Goal: Transaction & Acquisition: Obtain resource

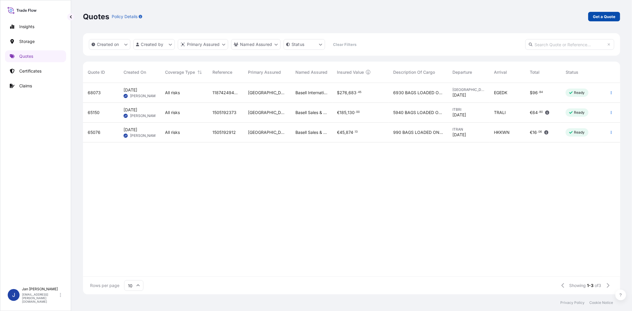
scroll to position [210, 532]
click at [597, 15] on p "Get a Quote" at bounding box center [604, 17] width 23 height 6
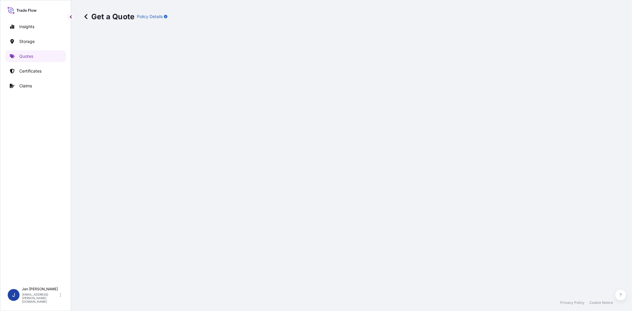
select select "Water"
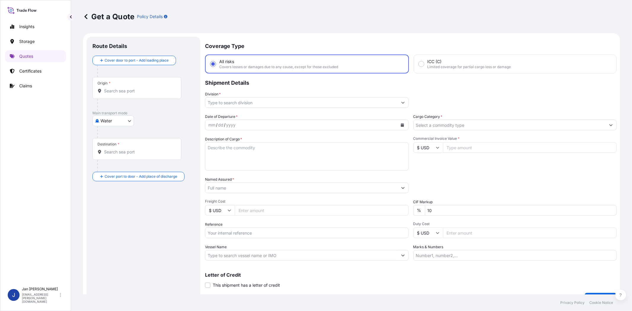
scroll to position [9, 0]
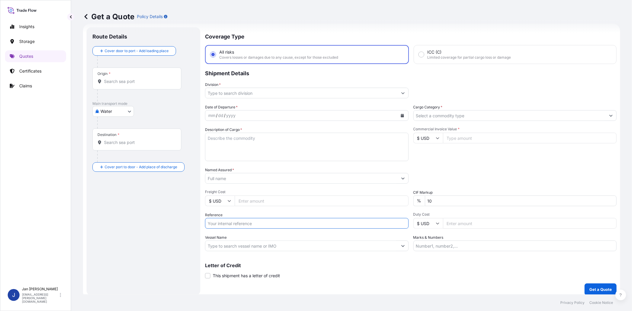
click at [304, 226] on input "Reference" at bounding box center [307, 223] width 204 height 11
paste input "1187434000 // 5013225868 5013226796 304258383"
type input "1187434000 // 5013225868 5013226796 304258383"
click at [285, 179] on input "Named Assured *" at bounding box center [301, 178] width 192 height 11
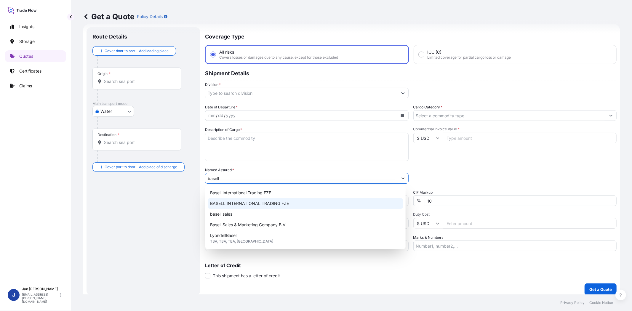
click at [280, 199] on div "BASELL INTERNATIONAL TRADING FZE" at bounding box center [306, 203] width 196 height 11
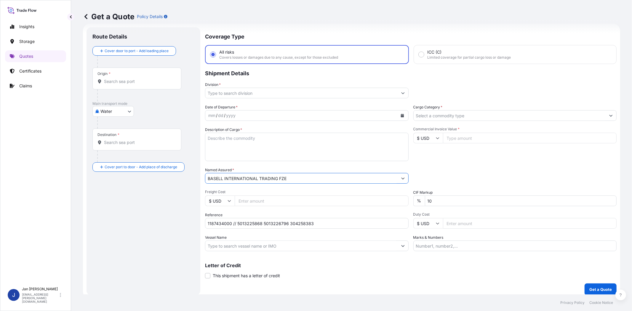
type input "BASELL INTERNATIONAL TRADING FZE"
click at [401, 115] on icon "Calendar" at bounding box center [402, 116] width 3 height 4
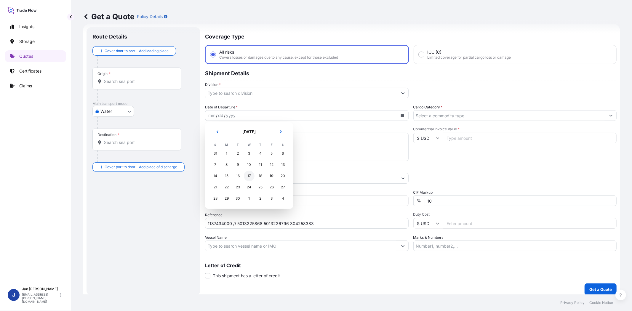
click at [247, 175] on div "17" at bounding box center [249, 176] width 11 height 11
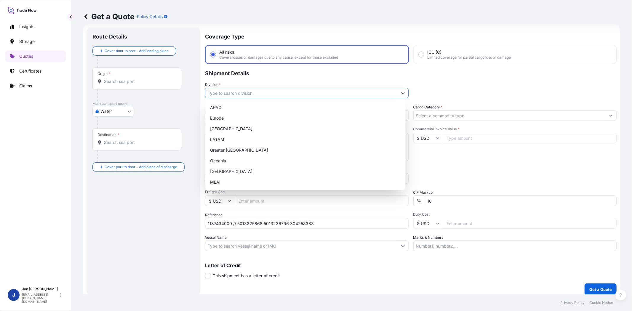
click at [295, 95] on input "Division *" at bounding box center [301, 93] width 192 height 11
click at [289, 114] on div "Europe" at bounding box center [306, 118] width 196 height 11
type input "Europe"
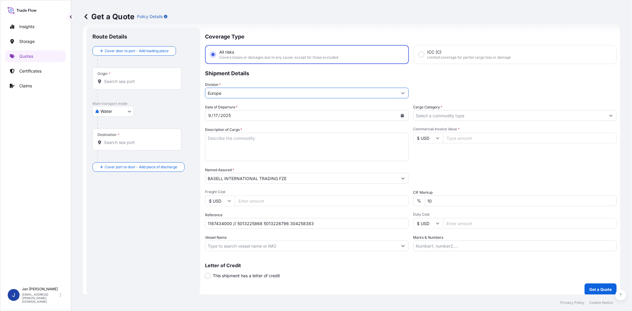
click at [423, 112] on input "Cargo Category *" at bounding box center [510, 115] width 192 height 11
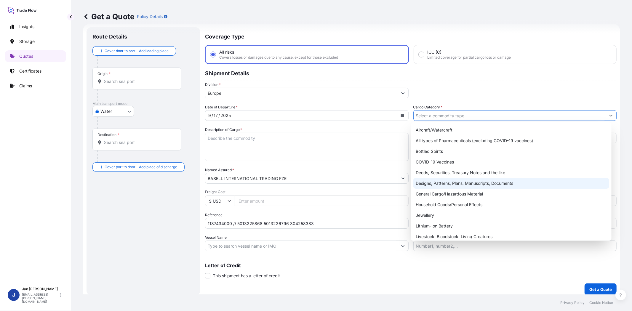
click at [437, 187] on div "Designs, Patterns, Plans, Manuscripts, Documents" at bounding box center [511, 183] width 196 height 11
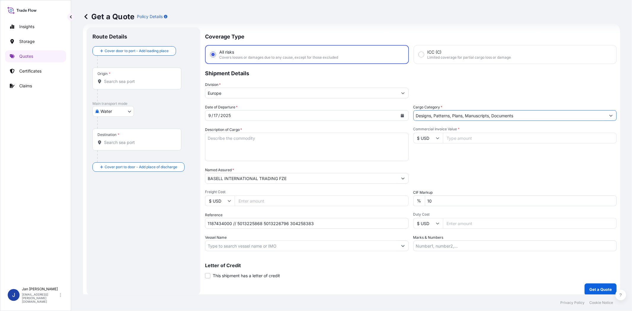
click at [460, 112] on input "Designs, Patterns, Plans, Manuscripts, Documents" at bounding box center [510, 115] width 192 height 11
click at [463, 122] on div "Date of Departure * [DATE] Cargo Category * Designs, Patterns, Plans, Manuscrip…" at bounding box center [411, 177] width 412 height 147
click at [609, 115] on icon "Show suggestions" at bounding box center [611, 116] width 4 height 4
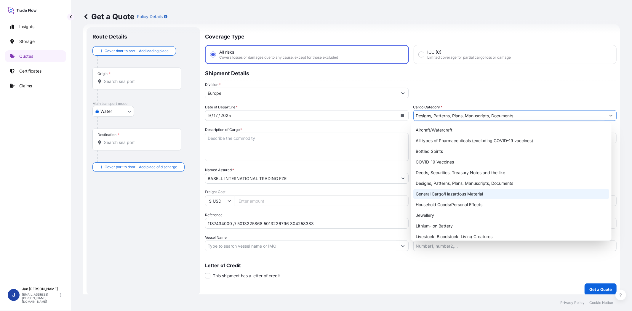
click at [499, 196] on div "General Cargo/Hazardous Material" at bounding box center [511, 194] width 196 height 11
type input "General Cargo/Hazardous Material"
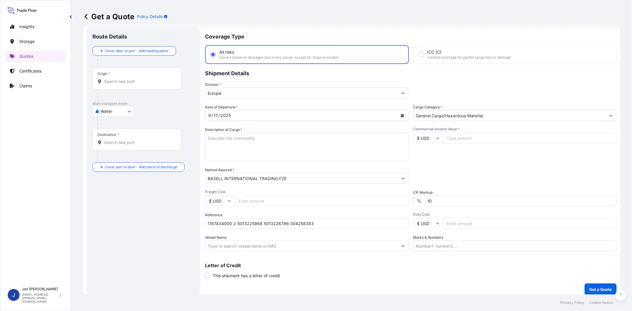
click at [440, 171] on div "Packing Category Type to search a container mode Please select a primary mode o…" at bounding box center [515, 175] width 204 height 17
click at [448, 137] on input "Commercial Invoice Value *" at bounding box center [530, 138] width 174 height 11
paste input "46371.20"
type input "46371.20"
click at [425, 137] on input "$ USD" at bounding box center [428, 138] width 30 height 11
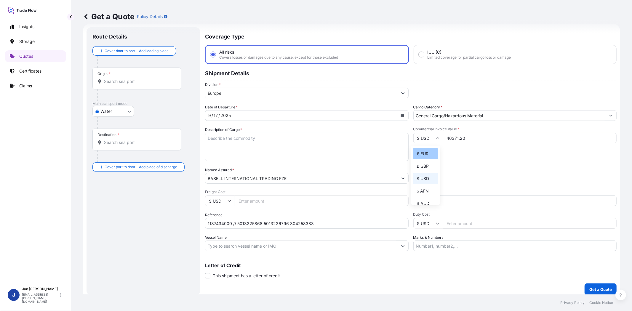
click at [427, 150] on div "€ EUR" at bounding box center [425, 153] width 25 height 11
type input "€ EUR"
click at [469, 153] on div "Commercial Invoice Value * € EUR 46371.20" at bounding box center [515, 144] width 204 height 34
click at [331, 246] on input "Vessel Name" at bounding box center [301, 246] width 192 height 11
paste input "APL [GEOGRAPHIC_DATA]"
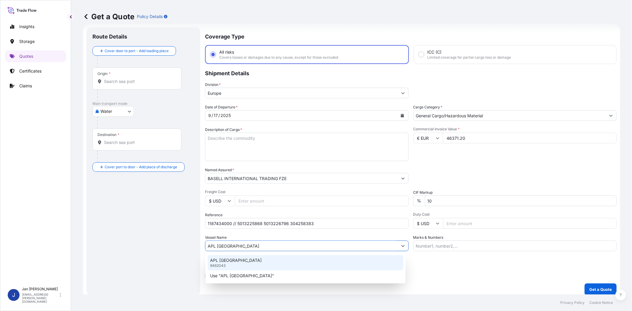
click at [269, 260] on div "APL BARCELONA 9462043" at bounding box center [306, 262] width 196 height 15
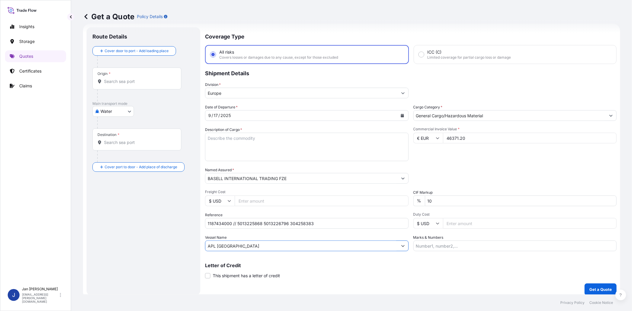
type input "APL [GEOGRAPHIC_DATA]"
click at [158, 87] on div "Origin *" at bounding box center [136, 79] width 89 height 22
click at [158, 84] on input "Origin *" at bounding box center [139, 82] width 70 height 6
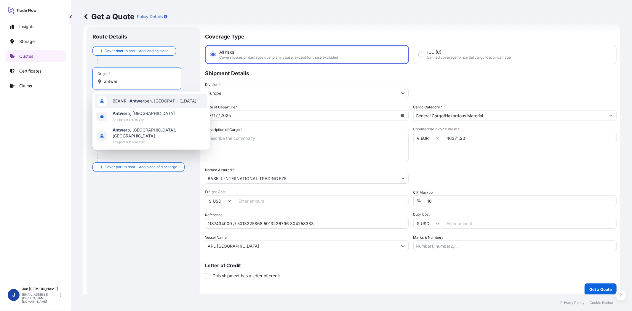
click at [153, 101] on span "BEANR - Antwer pen, [GEOGRAPHIC_DATA]" at bounding box center [155, 101] width 84 height 6
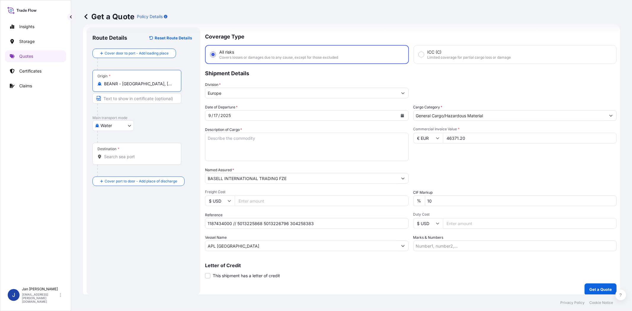
type input "BEANR - [GEOGRAPHIC_DATA], [GEOGRAPHIC_DATA]"
click at [140, 158] on input "Destination *" at bounding box center [139, 157] width 70 height 6
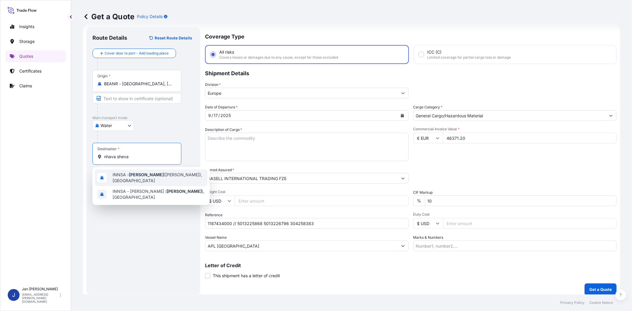
click at [146, 180] on span "INNSA - [GEOGRAPHIC_DATA] ([PERSON_NAME]), [GEOGRAPHIC_DATA]" at bounding box center [159, 178] width 92 height 12
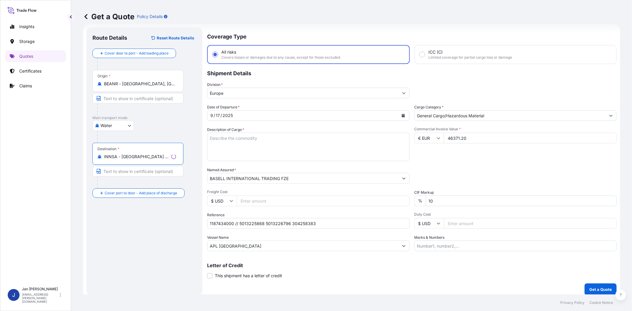
type input "INNSA - [GEOGRAPHIC_DATA] ([PERSON_NAME]), [GEOGRAPHIC_DATA]"
click at [150, 213] on div "Route Details Reset Route Details Cover door to port - Add loading place Place …" at bounding box center [144, 161] width 104 height 256
click at [283, 135] on textarea "Description of Cargo *" at bounding box center [307, 147] width 204 height 28
paste textarea "BAGS LOADED ONTO 18 PALLETS LOADED INTO 1 40' HIGH CUBE CONTAINER HOSTALEN GD 4…"
click at [209, 137] on textarea "BAGS LOADED ONTO 18 PALLETS LOADED INTO 1 40' HIGH CUBE CONTAINER HOSTALEN GD 4…" at bounding box center [307, 147] width 204 height 28
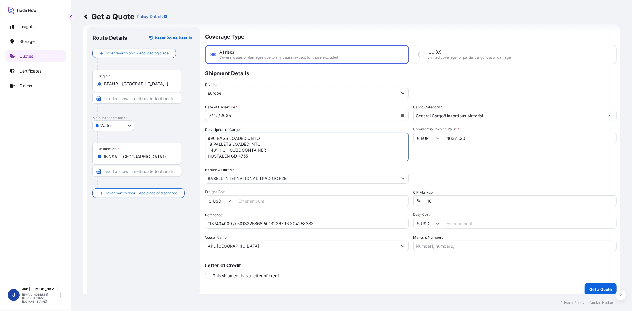
type textarea "990 BAGS LOADED ONTO 18 PALLETS LOADED INTO 1 40' HIGH CUBE CONTAINER HOSTALEN …"
click at [448, 164] on div "Date of Departure * [DATE] Cargo Category * General Cargo/Hazardous Material De…" at bounding box center [411, 177] width 412 height 147
click at [602, 287] on p "Get a Quote" at bounding box center [600, 290] width 23 height 6
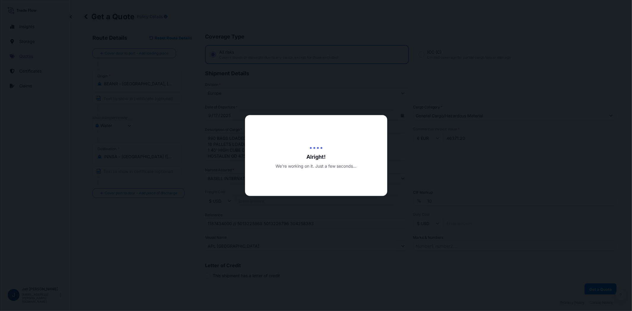
select select "Water"
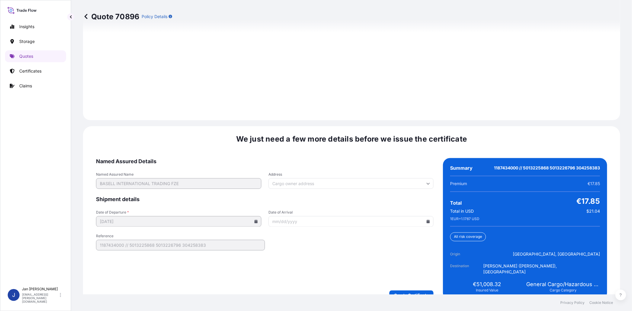
scroll to position [818, 0]
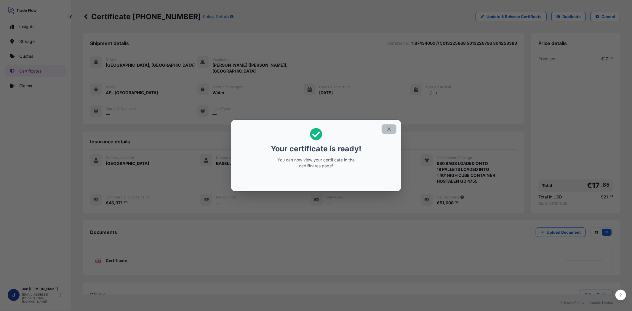
click at [389, 130] on icon "button" at bounding box center [388, 129] width 5 height 5
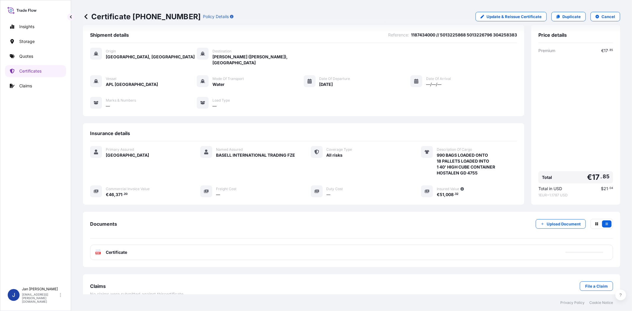
scroll to position [13, 0]
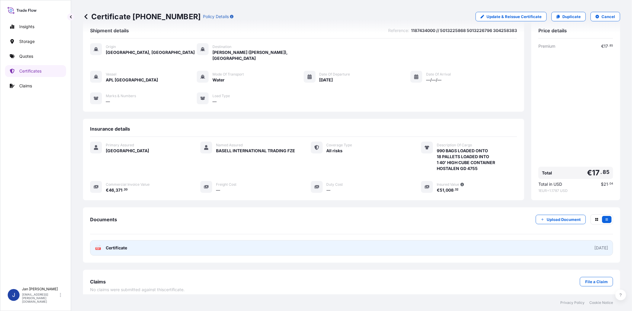
click at [97, 248] on text "PDF" at bounding box center [98, 249] width 4 height 2
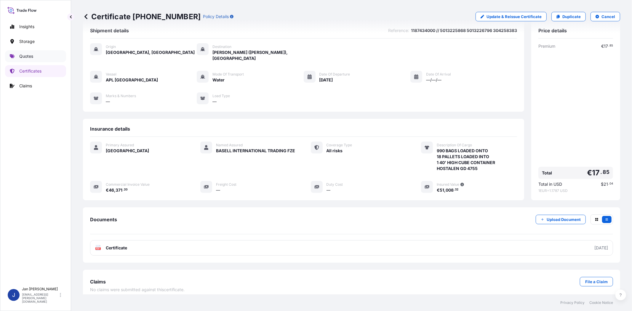
click at [35, 55] on link "Quotes" at bounding box center [35, 56] width 61 height 12
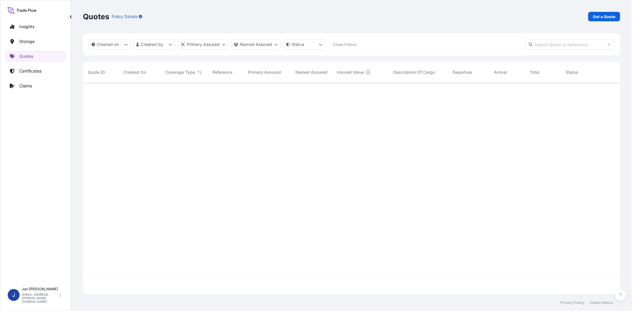
scroll to position [210, 532]
